Goal: Check status: Check status

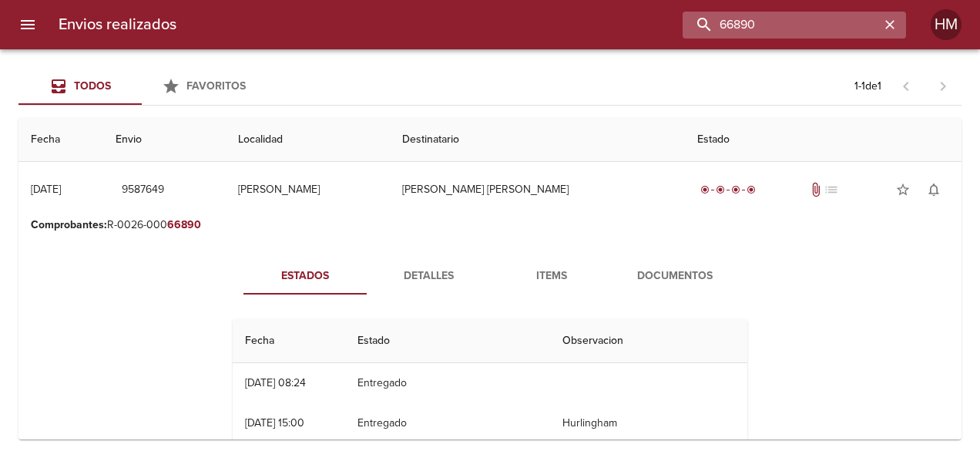
click at [792, 29] on input "66890" at bounding box center [781, 25] width 197 height 27
paste input "798"
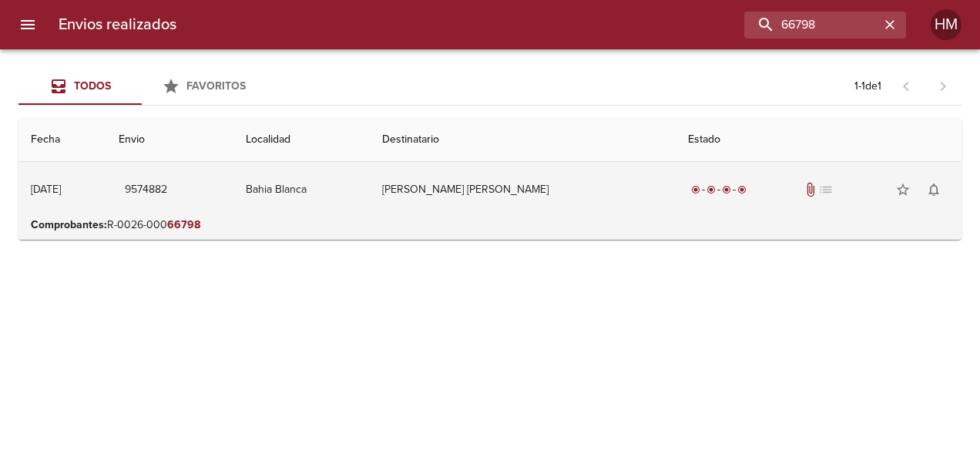
click at [487, 205] on td "[PERSON_NAME] [PERSON_NAME]" at bounding box center [522, 189] width 305 height 55
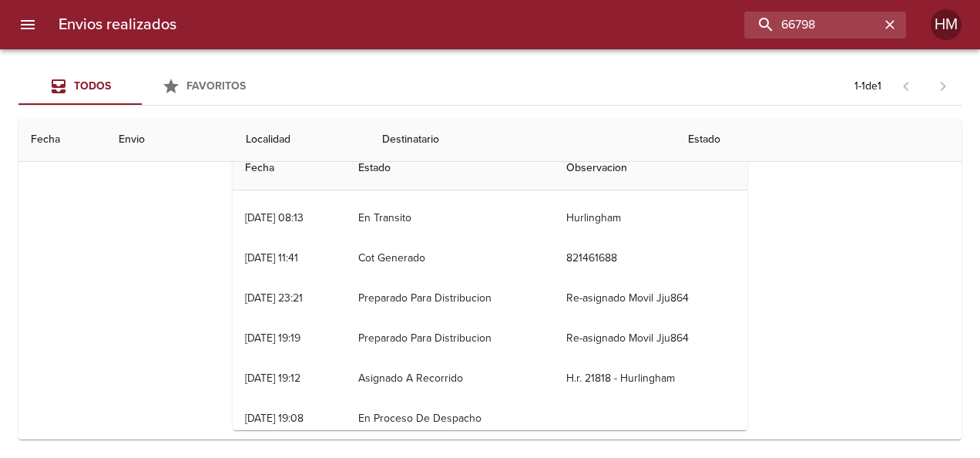
scroll to position [174, 0]
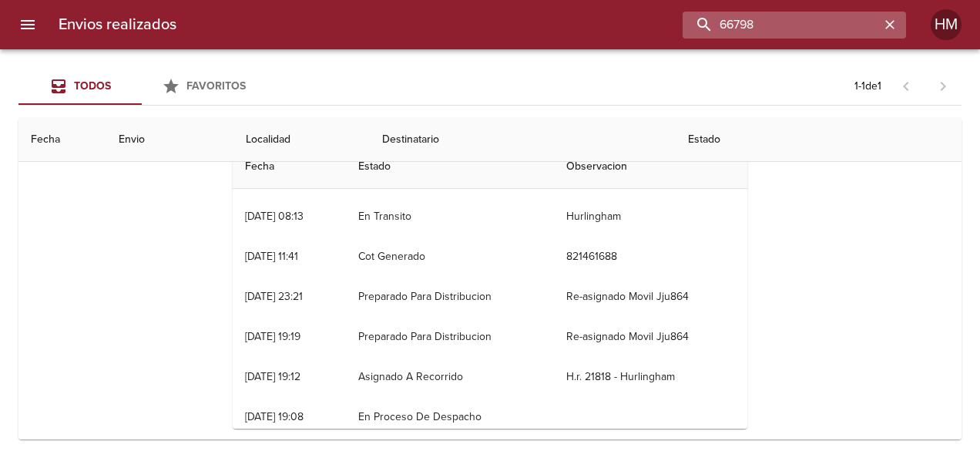
click at [819, 29] on input "66798" at bounding box center [781, 25] width 197 height 27
paste input "450"
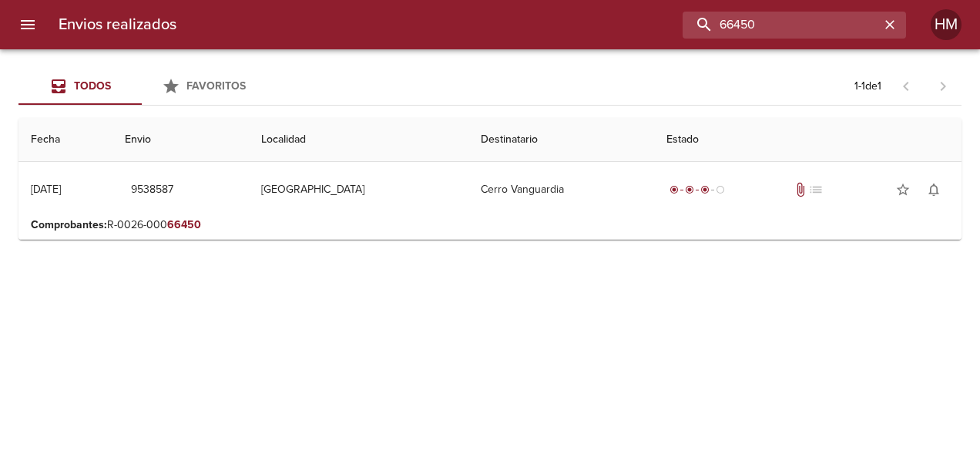
scroll to position [0, 0]
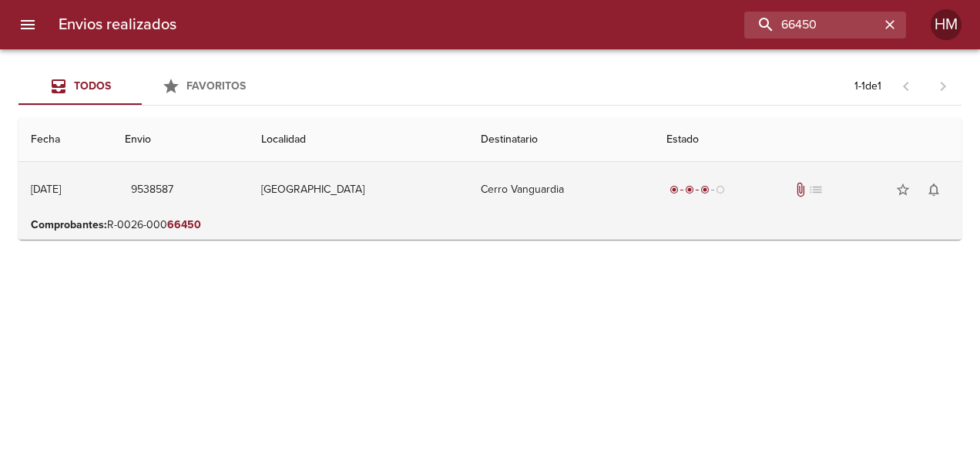
click at [641, 207] on td "Cerro Vanguardia" at bounding box center [562, 189] width 186 height 55
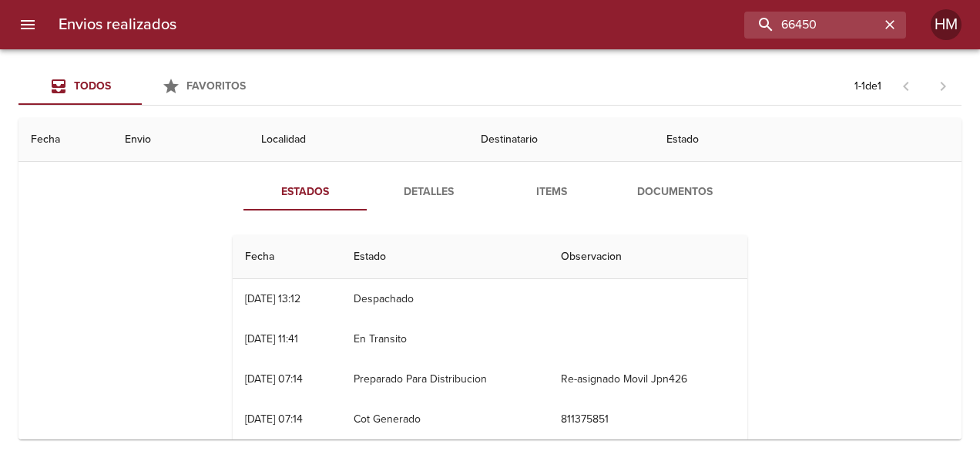
scroll to position [90, 0]
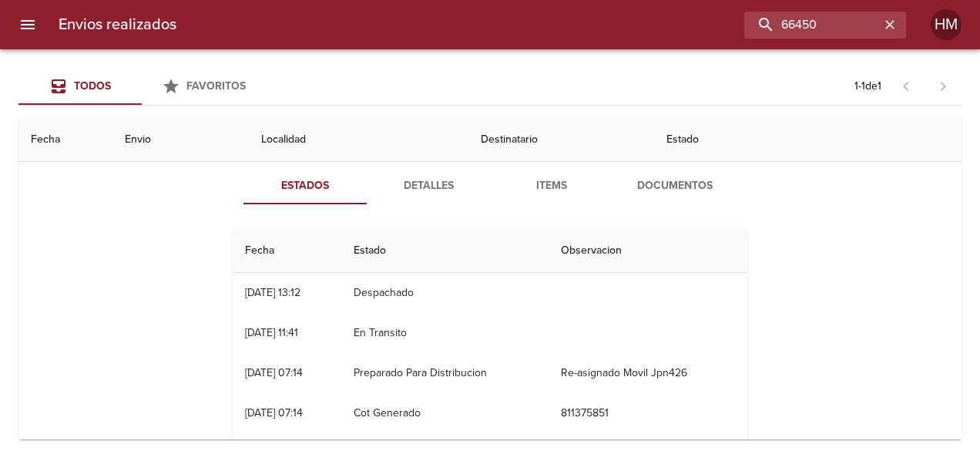
click at [479, 282] on td "Despachado" at bounding box center [445, 293] width 208 height 40
drag, startPoint x: 244, startPoint y: 291, endPoint x: 263, endPoint y: 291, distance: 19.3
click at [263, 291] on div "[DATE] 13:12" at bounding box center [272, 292] width 55 height 13
click at [667, 183] on span "Documentos" at bounding box center [675, 186] width 105 height 19
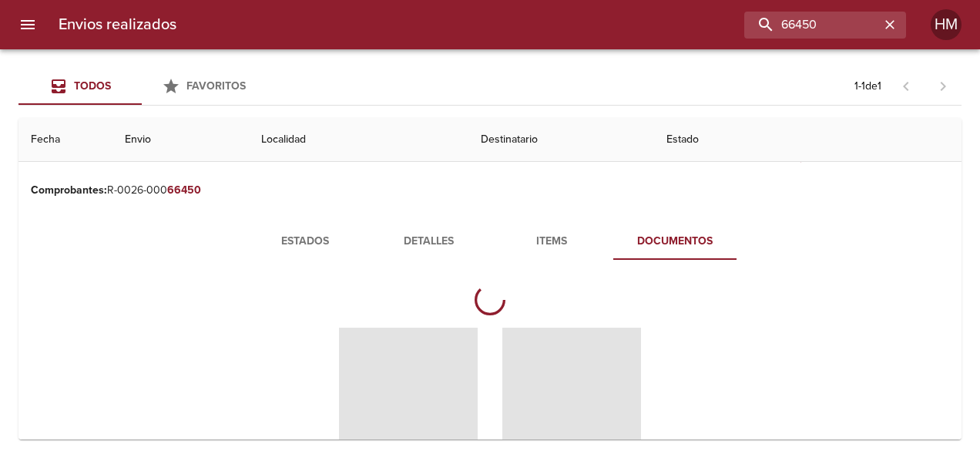
scroll to position [35, 0]
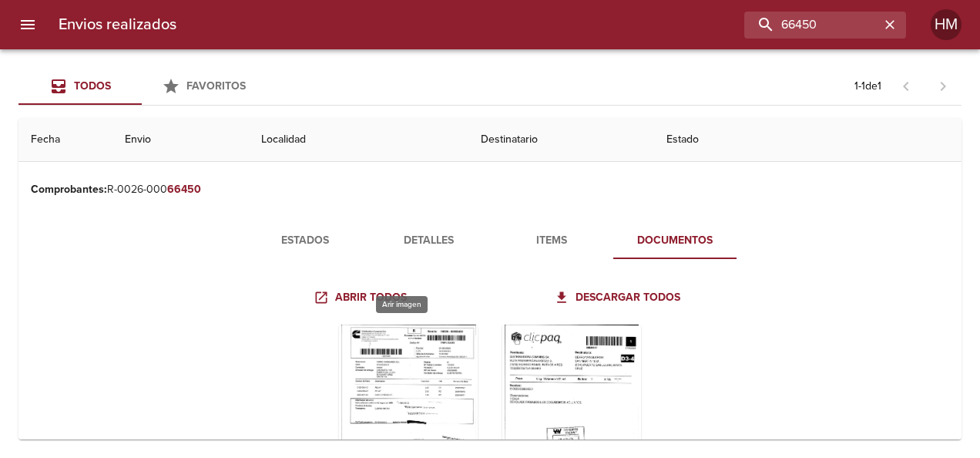
click at [370, 331] on div "Tabla de envíos del cliente" at bounding box center [408, 420] width 139 height 193
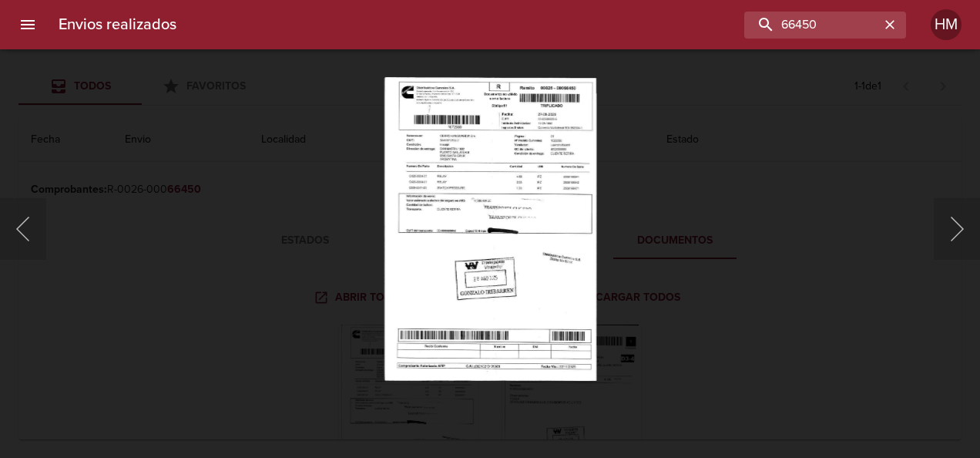
click at [513, 236] on img "Lightbox" at bounding box center [490, 229] width 213 height 304
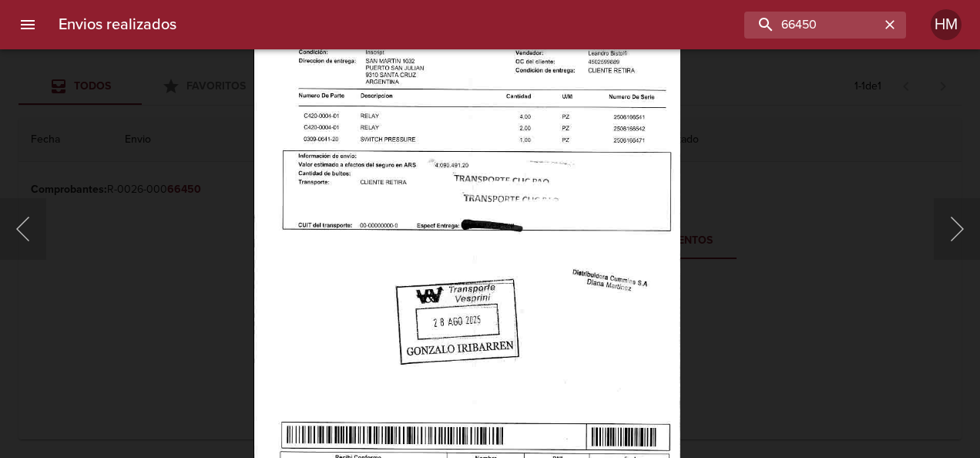
click at [513, 236] on img "Lightbox" at bounding box center [467, 222] width 427 height 610
click at [111, 190] on div "Lightbox" at bounding box center [490, 229] width 980 height 458
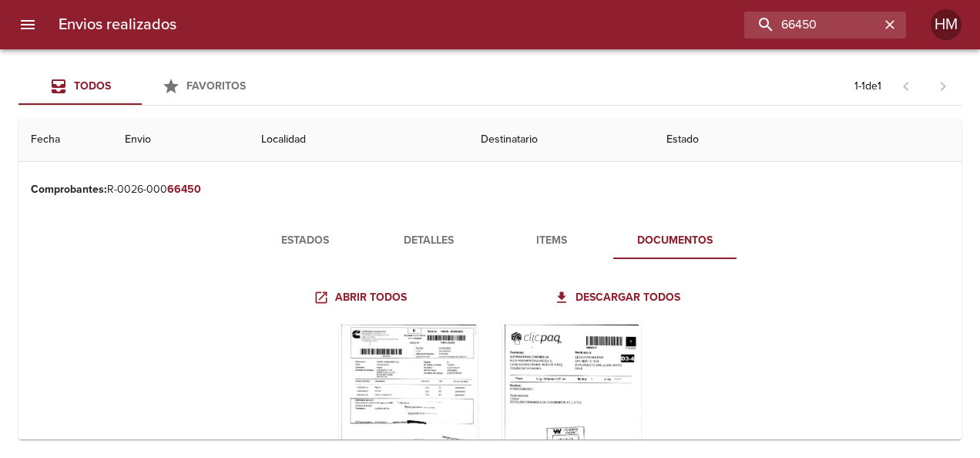
click at [111, 190] on div "Lightbox" at bounding box center [490, 229] width 980 height 458
click at [442, 240] on span "Detalles" at bounding box center [428, 240] width 105 height 19
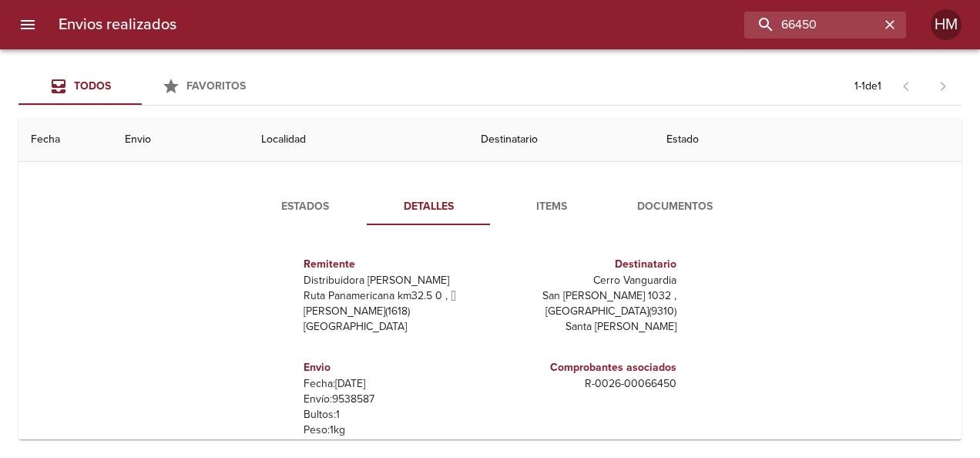
scroll to position [68, 0]
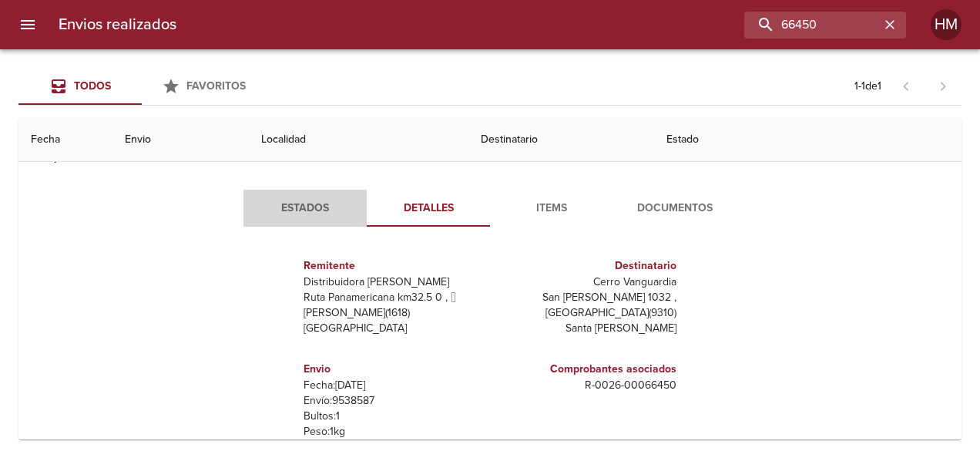
click at [287, 200] on span "Estados" at bounding box center [305, 208] width 105 height 19
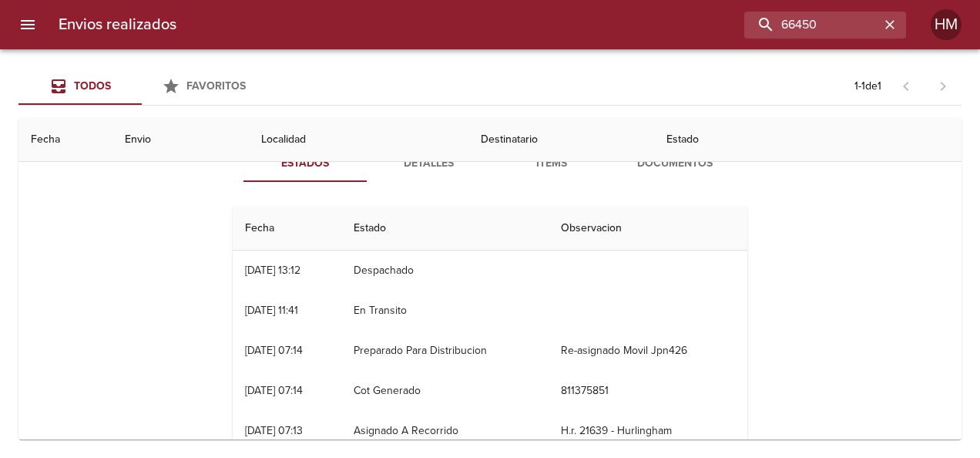
scroll to position [0, 0]
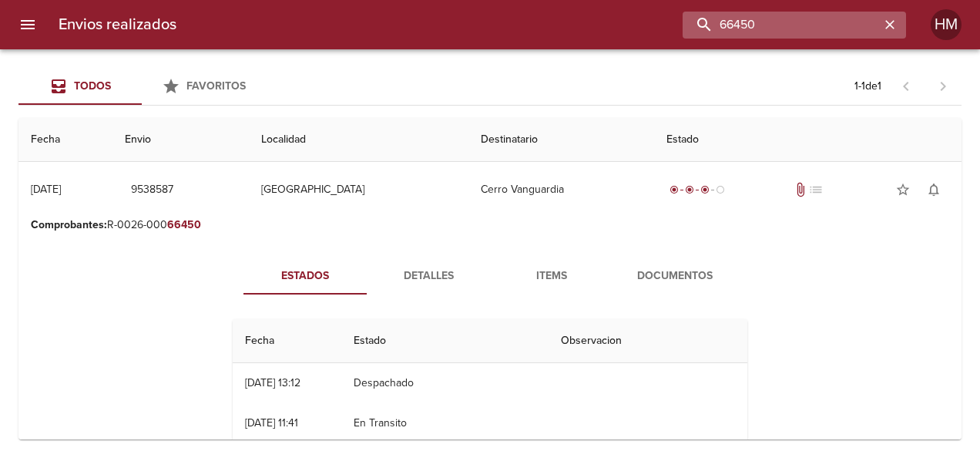
click at [811, 23] on input "66450" at bounding box center [781, 25] width 197 height 27
paste input "5905"
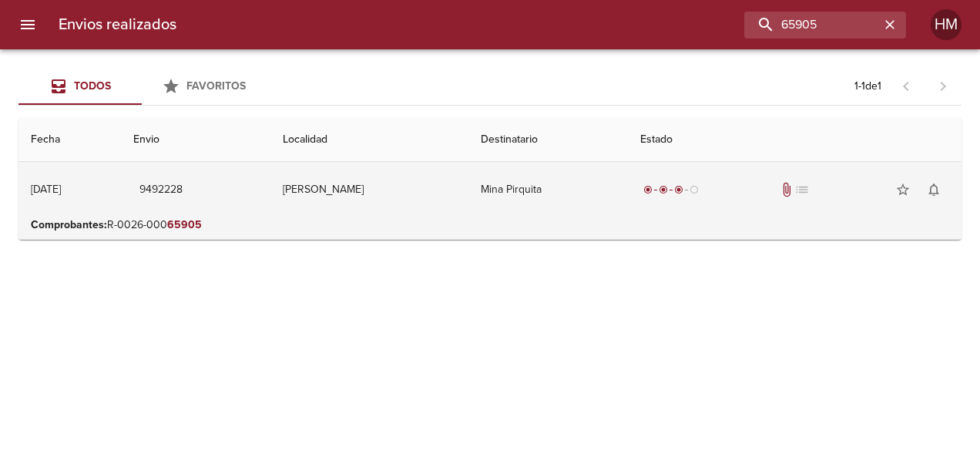
click at [422, 202] on td "[PERSON_NAME]" at bounding box center [370, 189] width 198 height 55
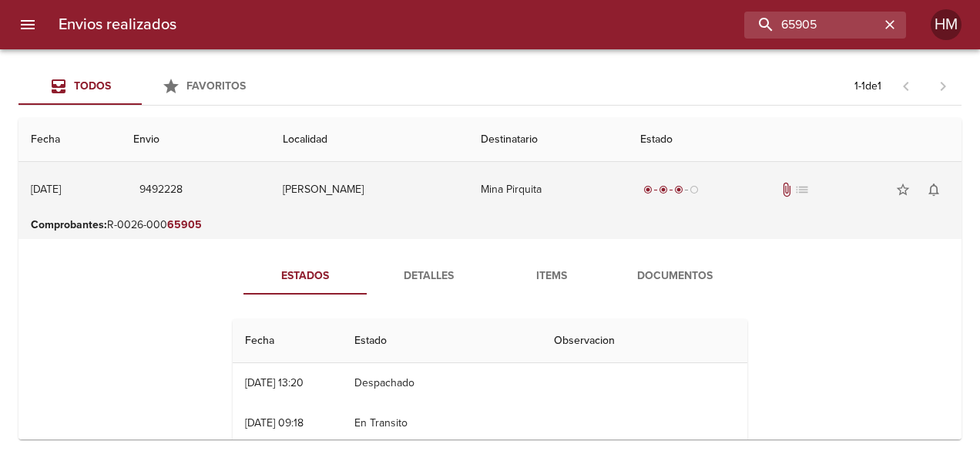
scroll to position [77, 0]
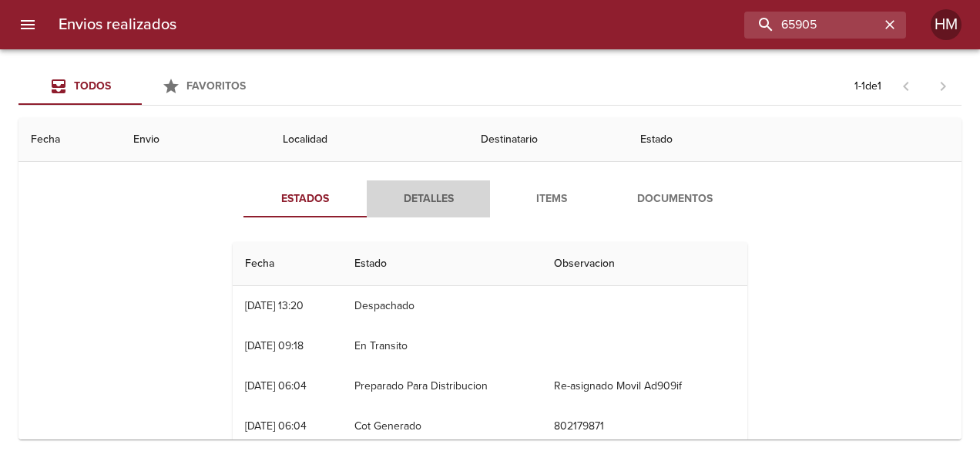
click at [427, 204] on span "Detalles" at bounding box center [428, 199] width 105 height 19
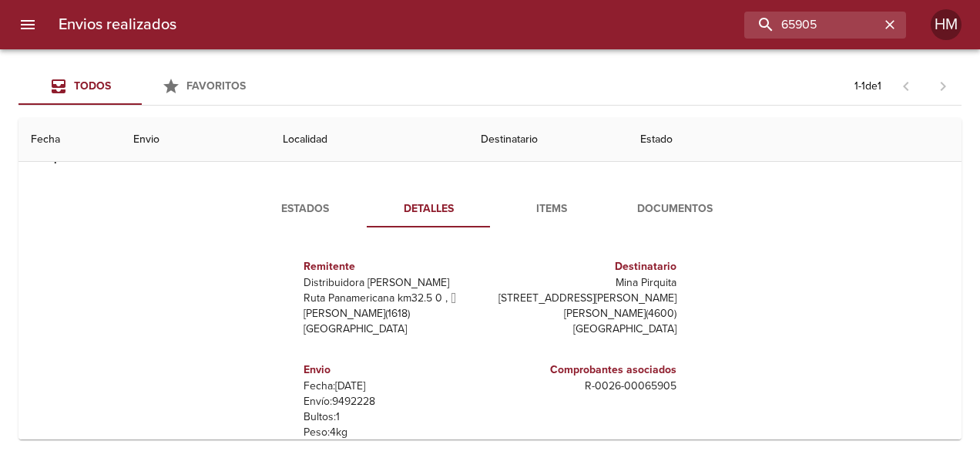
scroll to position [154, 0]
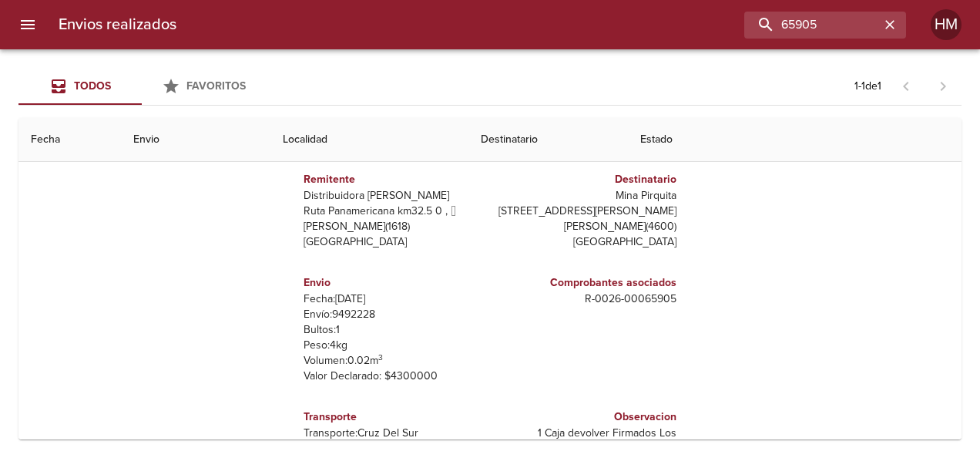
click at [336, 313] on p "Envío: 9492228" at bounding box center [394, 314] width 180 height 15
copy p "9492228"
click at [836, 32] on input "65905" at bounding box center [781, 25] width 197 height 27
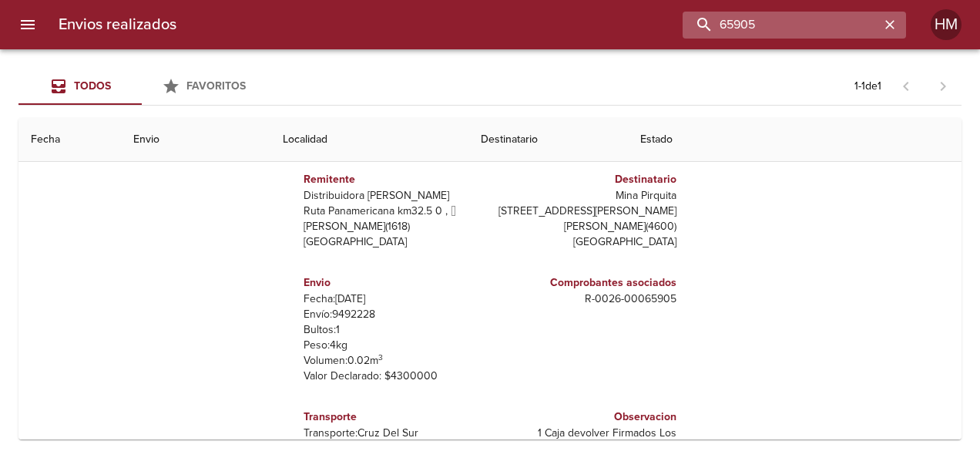
paste input "6852"
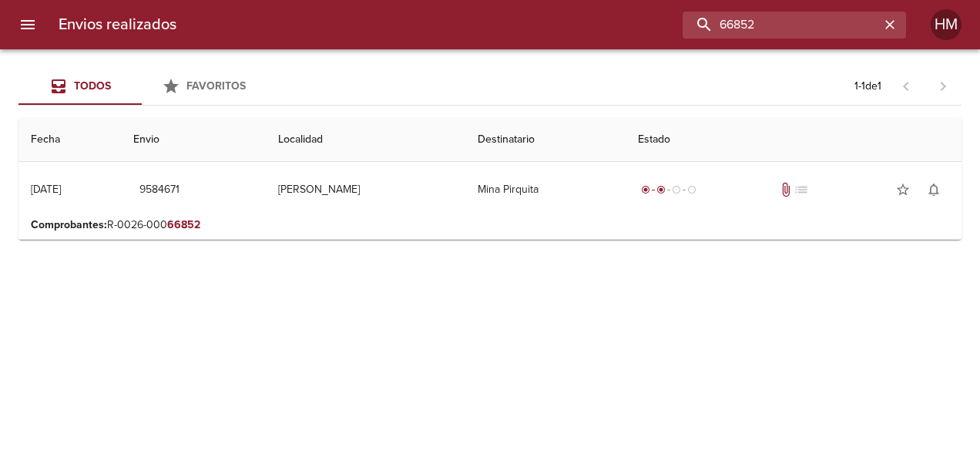
scroll to position [0, 0]
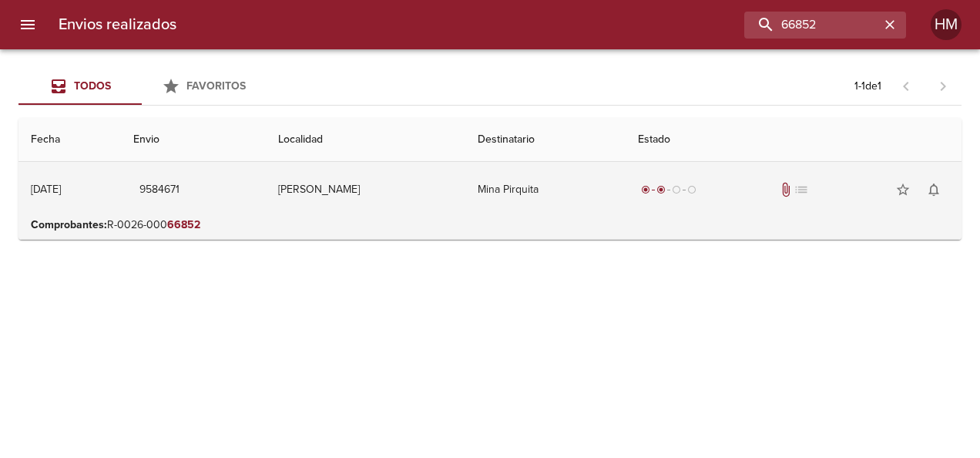
click at [355, 191] on td "[PERSON_NAME]" at bounding box center [366, 189] width 200 height 55
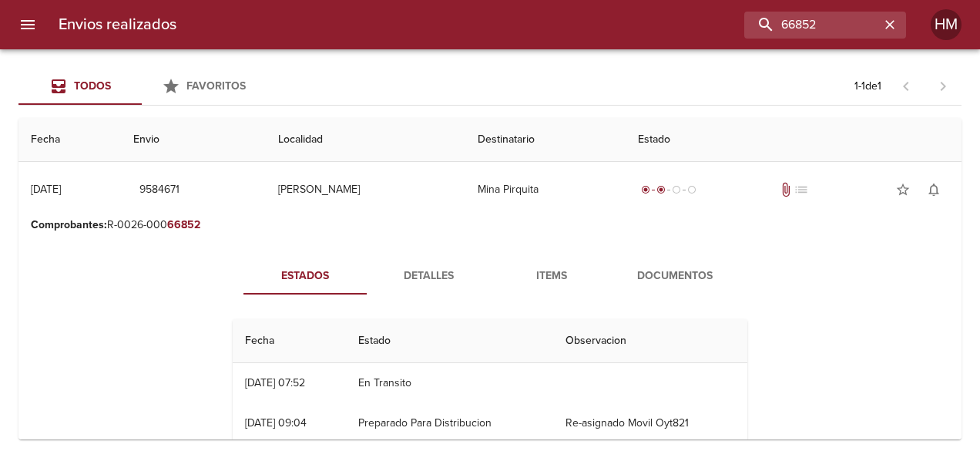
click at [419, 283] on span "Detalles" at bounding box center [428, 276] width 105 height 19
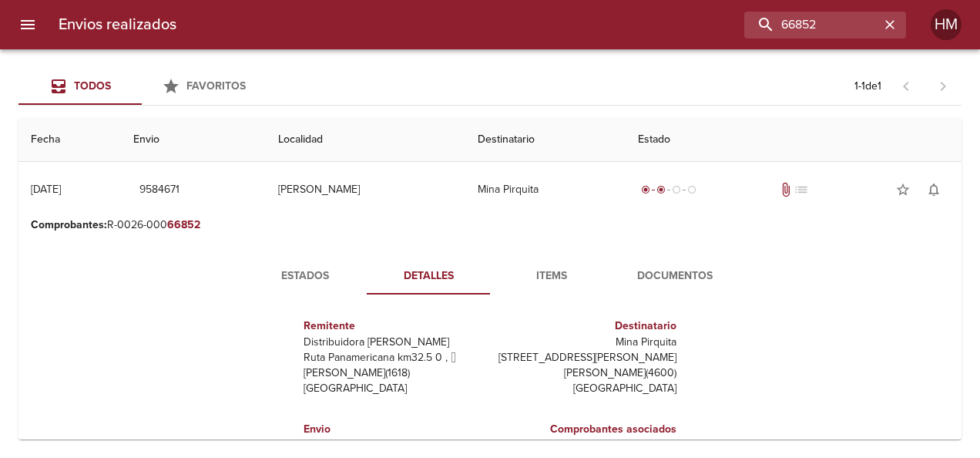
scroll to position [154, 0]
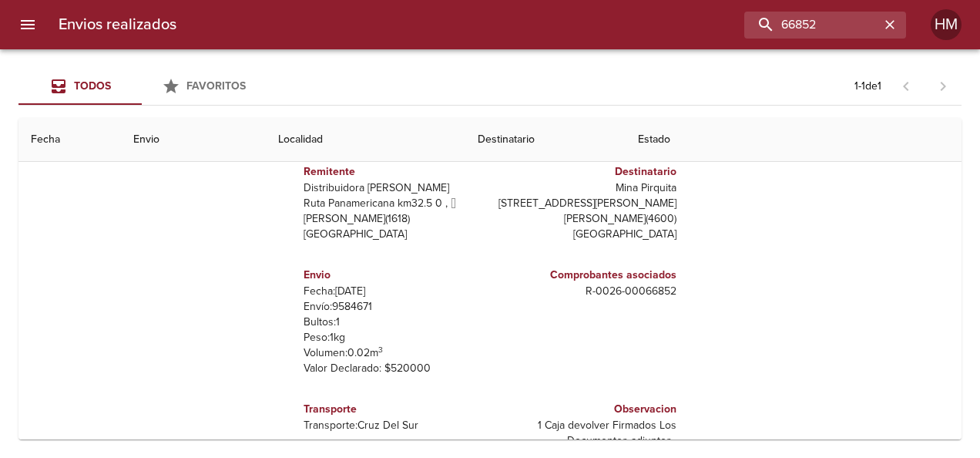
click at [355, 305] on p "Envío: 9584671" at bounding box center [394, 306] width 180 height 15
copy p "9584671"
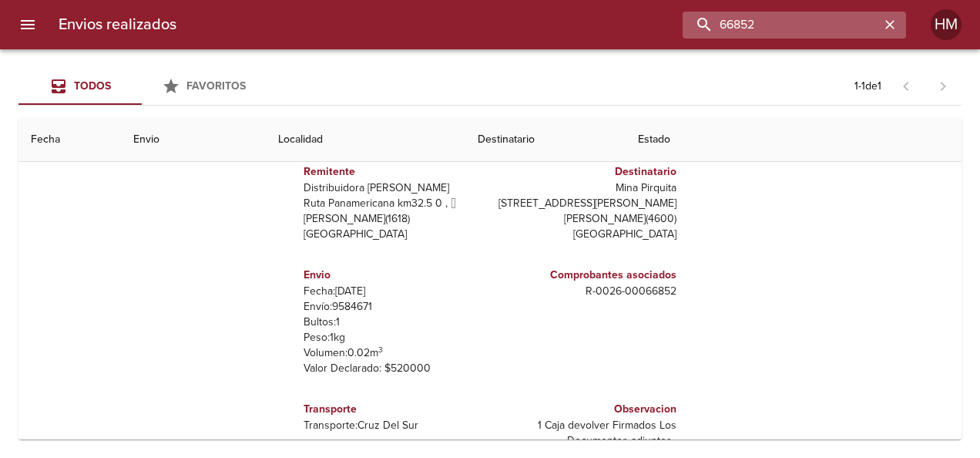
click at [823, 22] on input "66852" at bounding box center [781, 25] width 197 height 27
paste input "60"
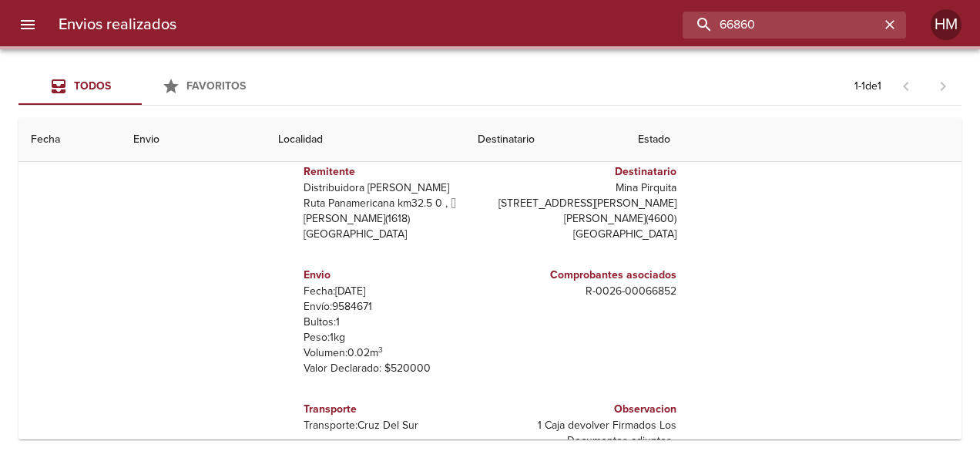
scroll to position [0, 0]
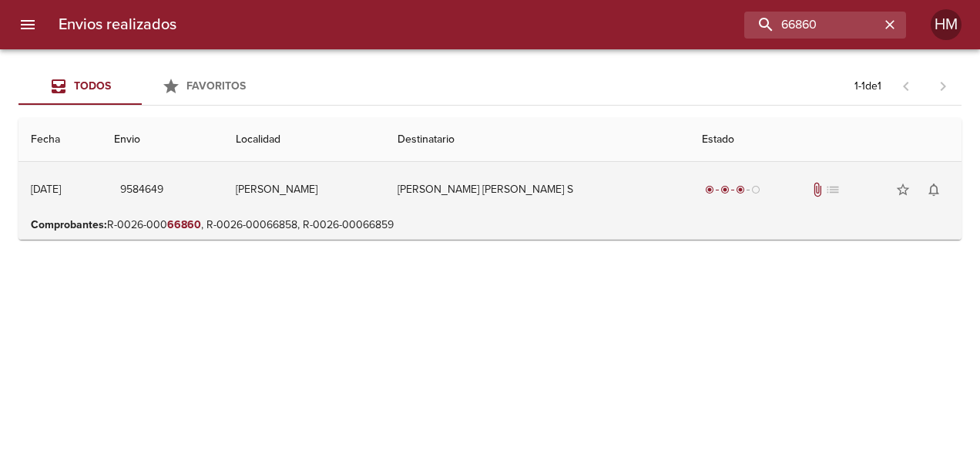
click at [475, 191] on td "[PERSON_NAME] [PERSON_NAME] S" at bounding box center [537, 189] width 304 height 55
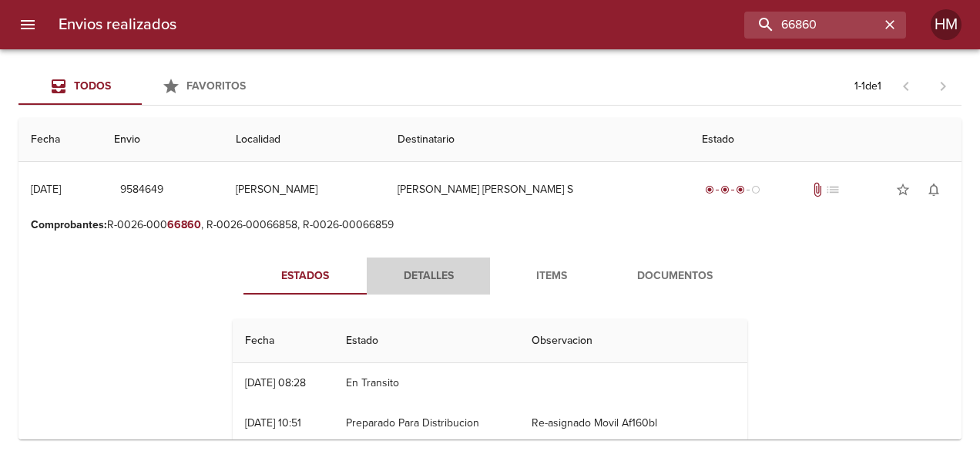
click at [402, 271] on span "Detalles" at bounding box center [428, 276] width 105 height 19
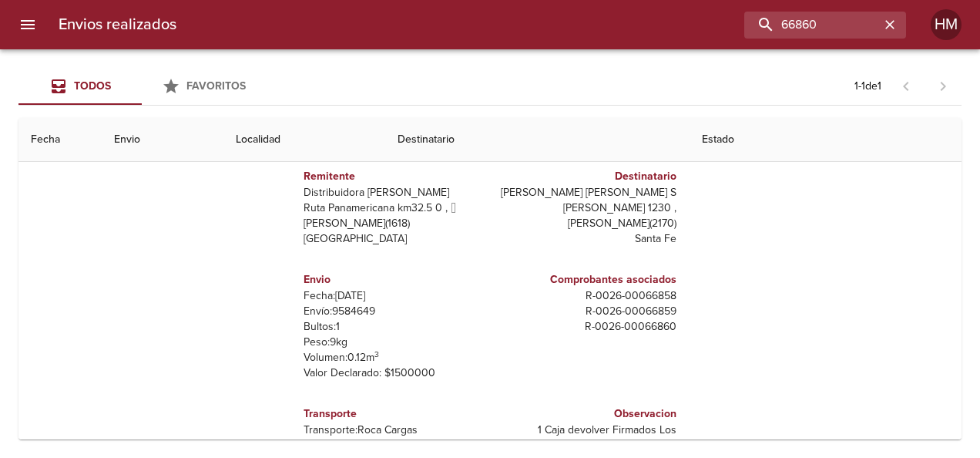
scroll to position [154, 0]
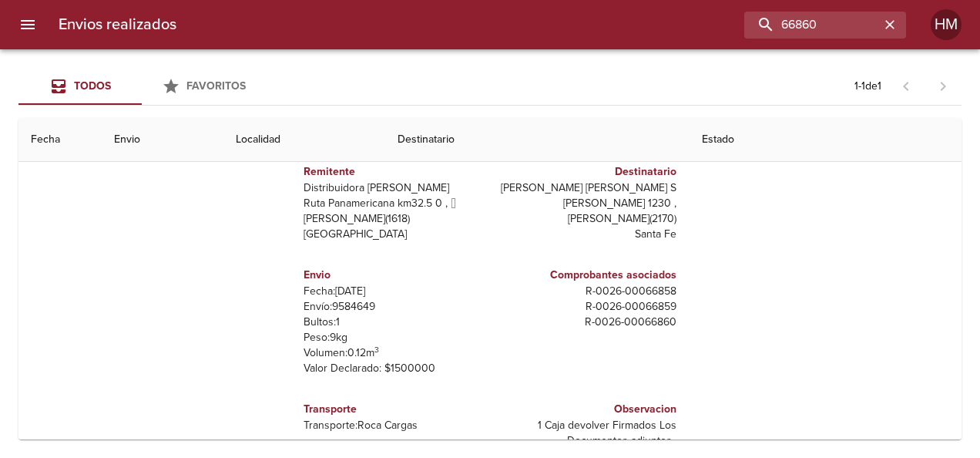
click at [332, 305] on p "Envío: 9584649" at bounding box center [394, 306] width 180 height 15
copy p "9584649"
click at [808, 26] on input "66860" at bounding box center [781, 25] width 197 height 27
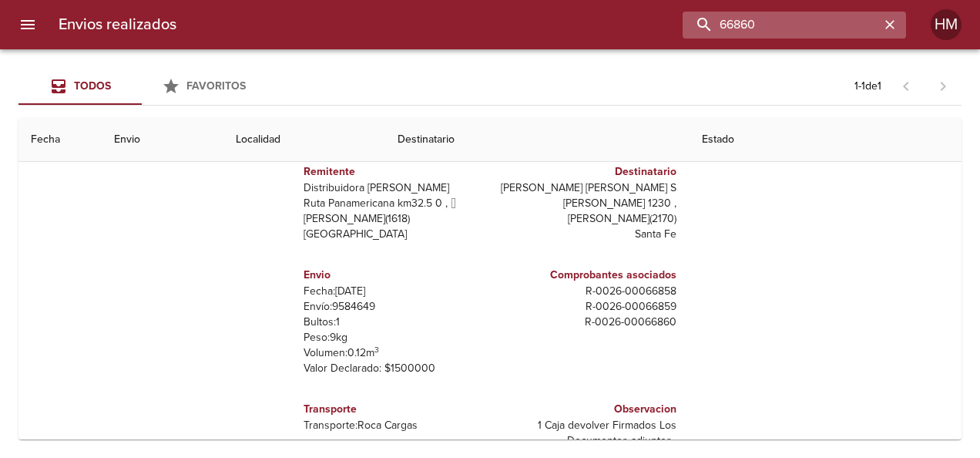
paste input "91"
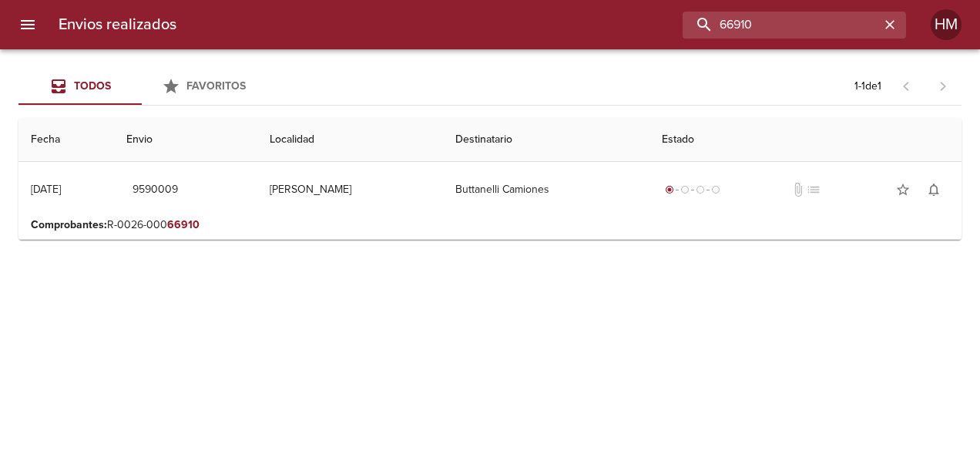
scroll to position [0, 0]
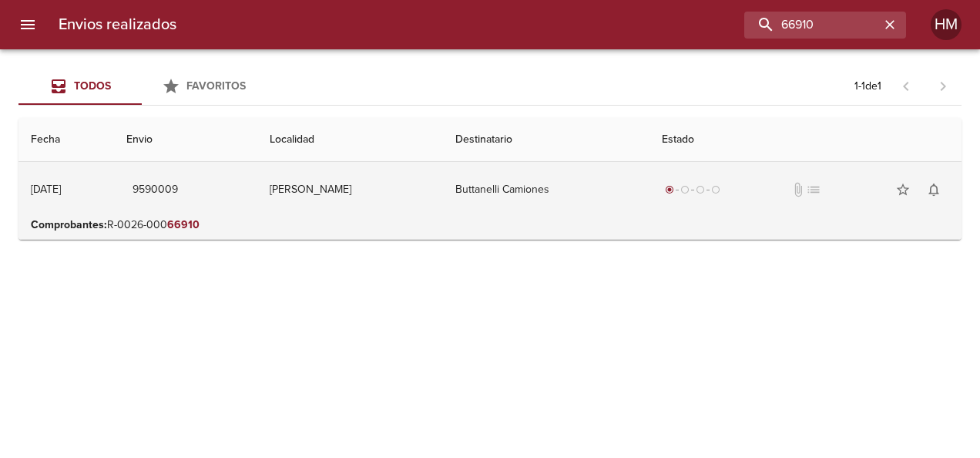
click at [577, 203] on td "Buttanelli Camiones" at bounding box center [546, 189] width 207 height 55
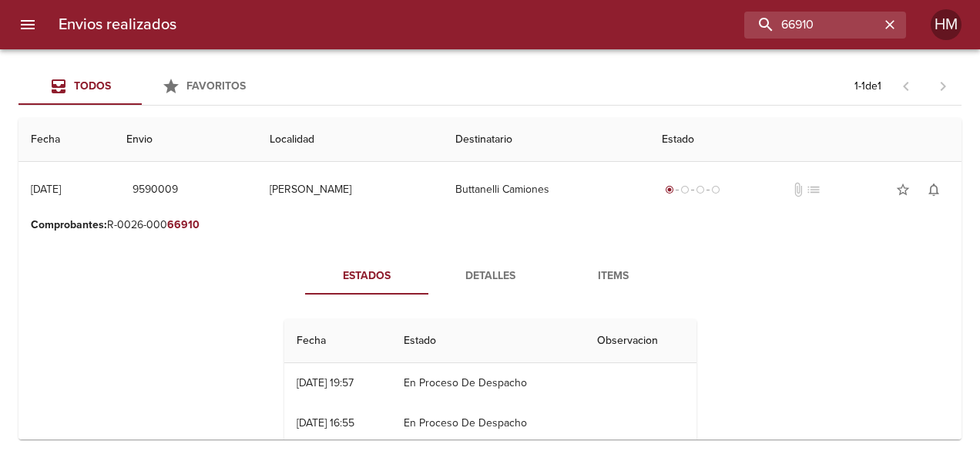
click at [484, 276] on span "Detalles" at bounding box center [490, 276] width 105 height 19
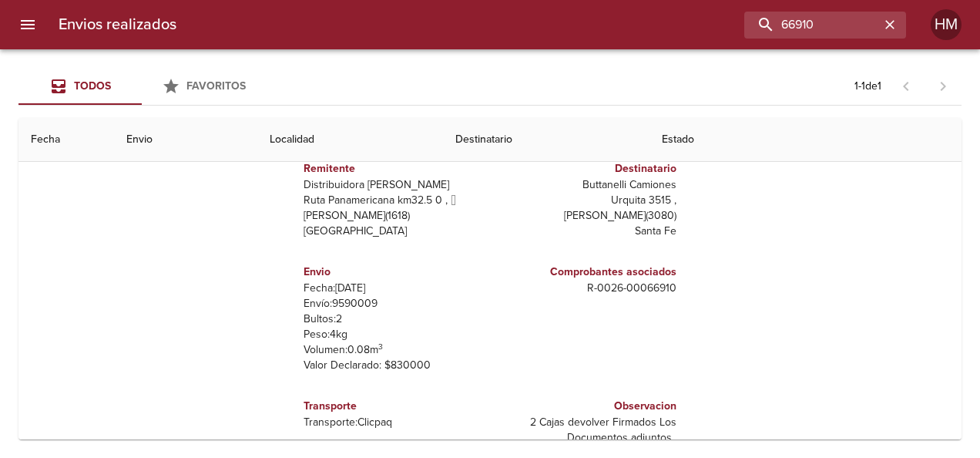
scroll to position [194, 0]
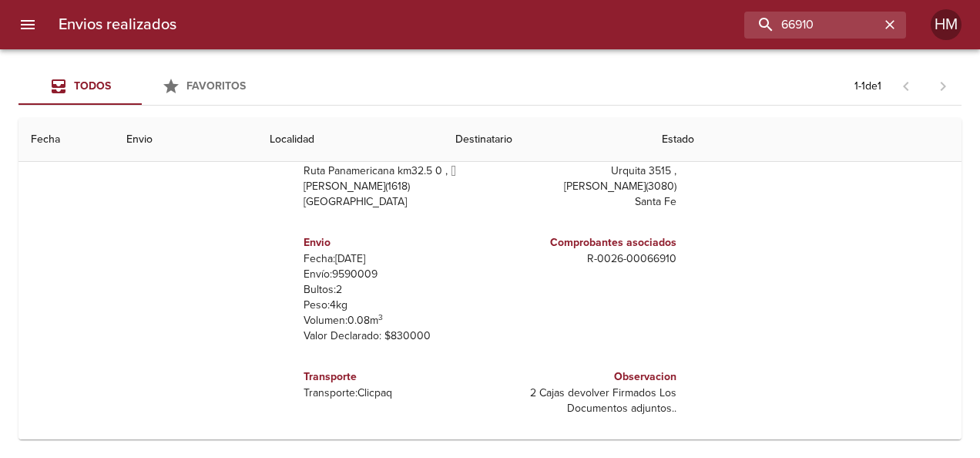
click at [340, 274] on p "Envío: 9590009" at bounding box center [394, 274] width 180 height 15
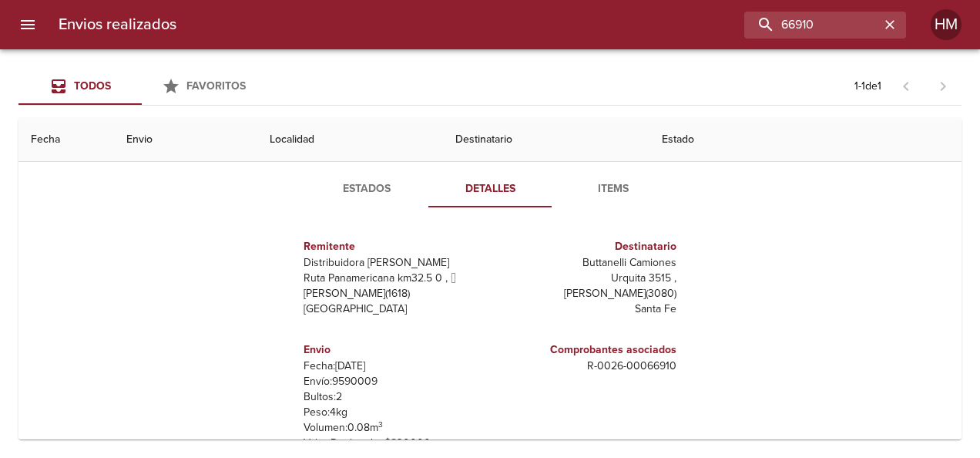
scroll to position [0, 0]
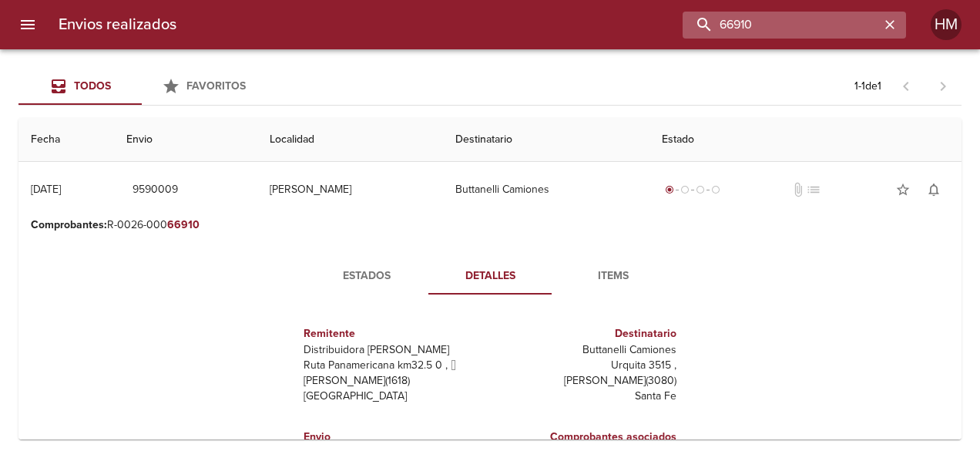
click at [788, 19] on input "66910" at bounding box center [781, 25] width 197 height 27
paste input "03"
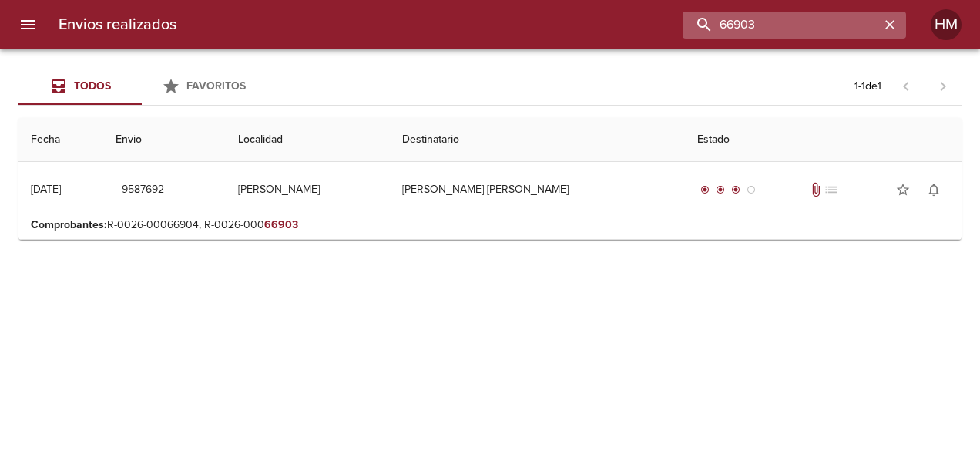
click at [776, 29] on input "66903" at bounding box center [781, 25] width 197 height 27
paste input "3332"
type input "3332"
